Goal: Task Accomplishment & Management: Use online tool/utility

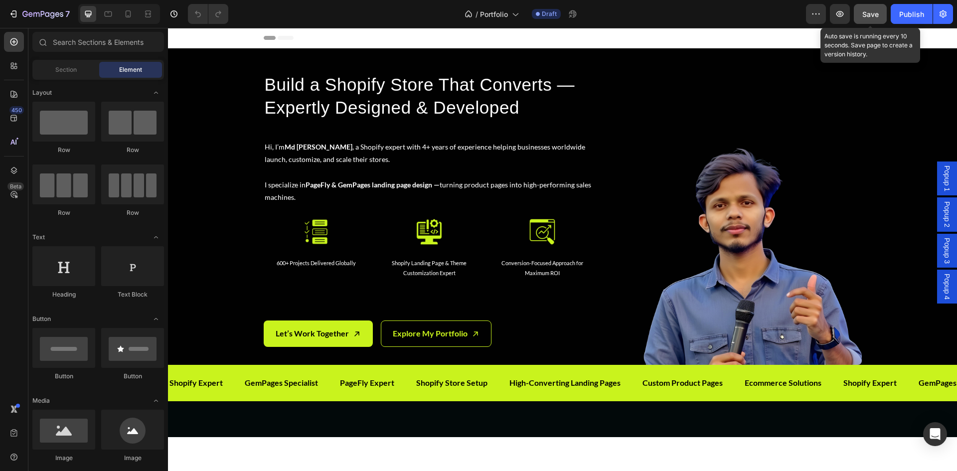
click at [872, 17] on span "Save" at bounding box center [870, 14] width 16 height 8
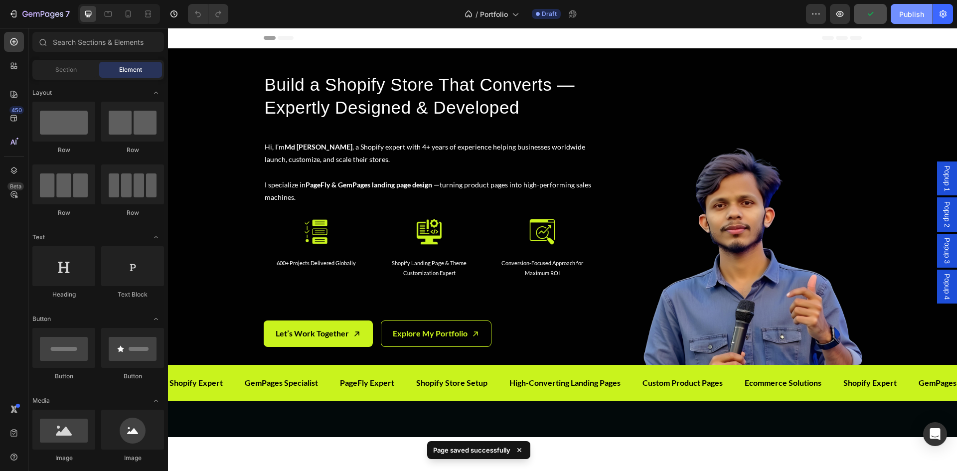
click at [901, 16] on div "Publish" at bounding box center [911, 14] width 25 height 10
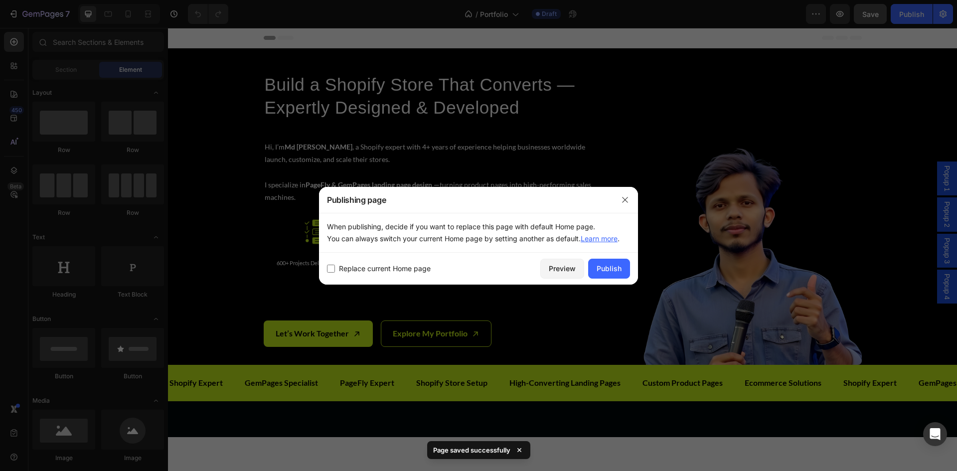
click at [383, 265] on span "Replace current Home page" at bounding box center [385, 269] width 92 height 12
checkbox input "true"
click at [612, 263] on button "Publish" at bounding box center [609, 269] width 42 height 20
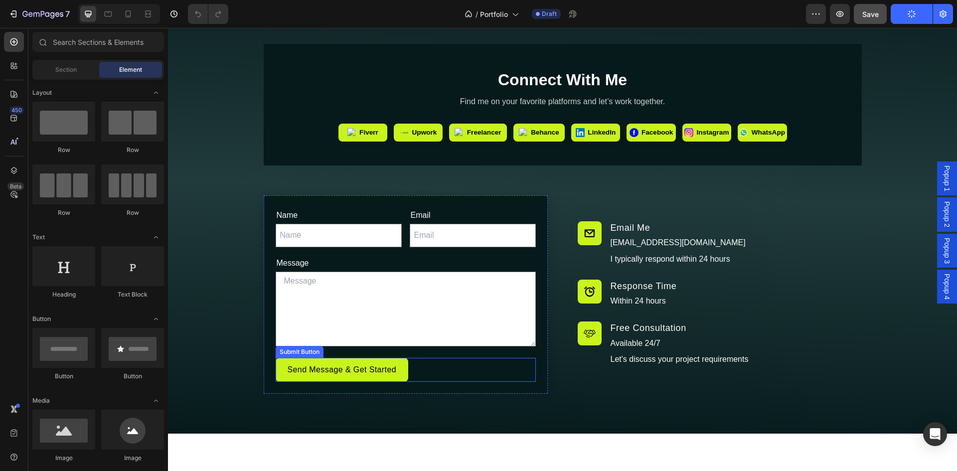
scroll to position [5398, 0]
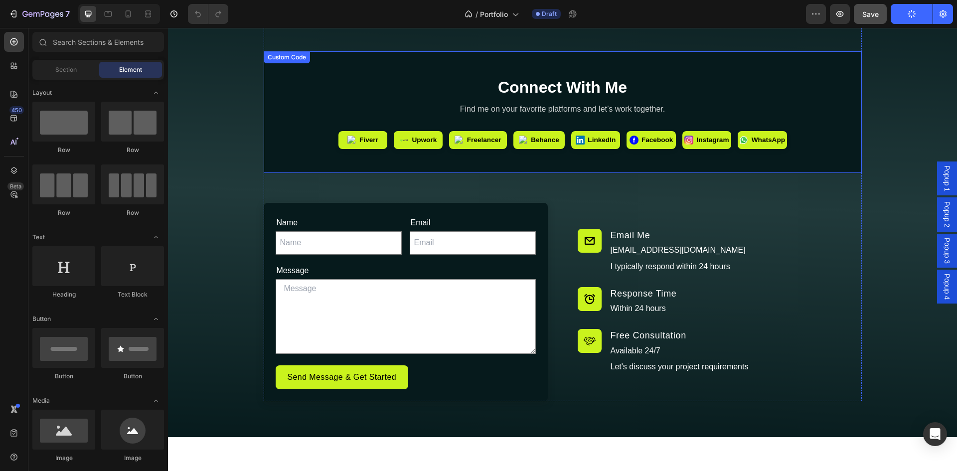
click at [416, 74] on section "Connect With Me Find me on your favorite platforms and let’s work together. Fiv…" at bounding box center [563, 112] width 598 height 122
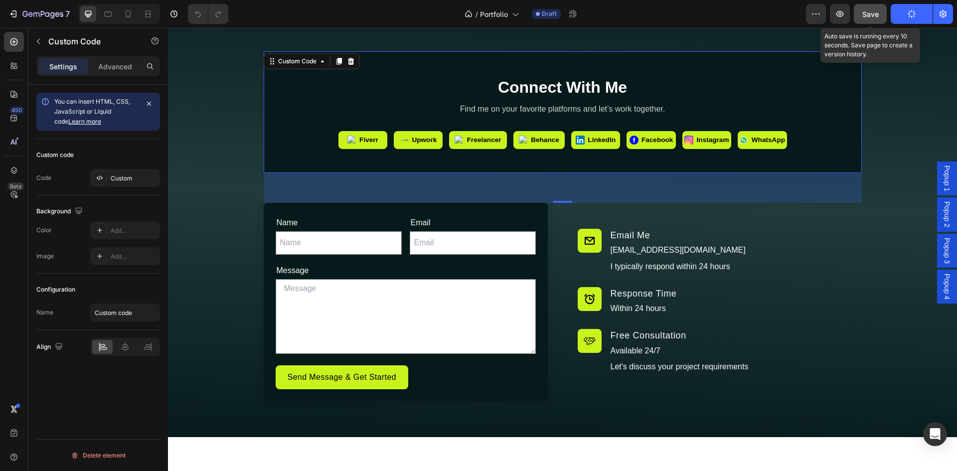
click at [876, 12] on span "Save" at bounding box center [870, 14] width 16 height 8
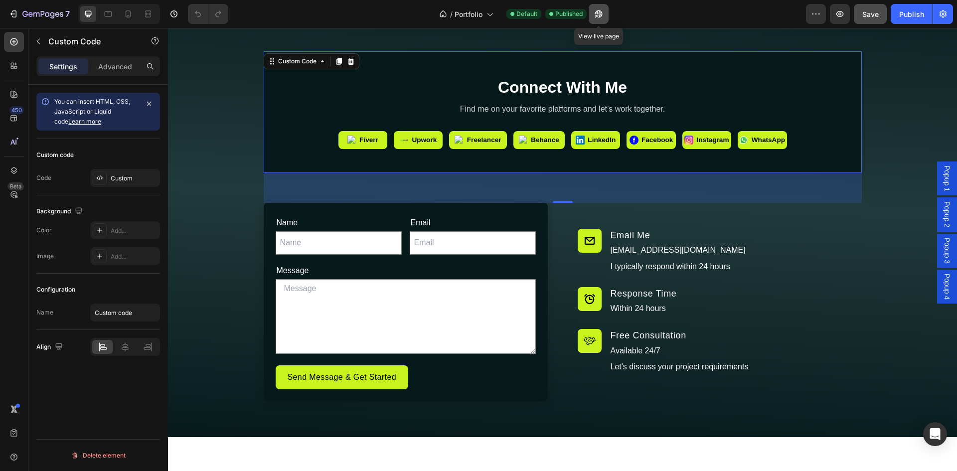
click at [598, 15] on icon "button" at bounding box center [598, 14] width 10 height 10
click at [11, 13] on icon "button" at bounding box center [12, 13] width 4 height 3
